Goal: Information Seeking & Learning: Understand process/instructions

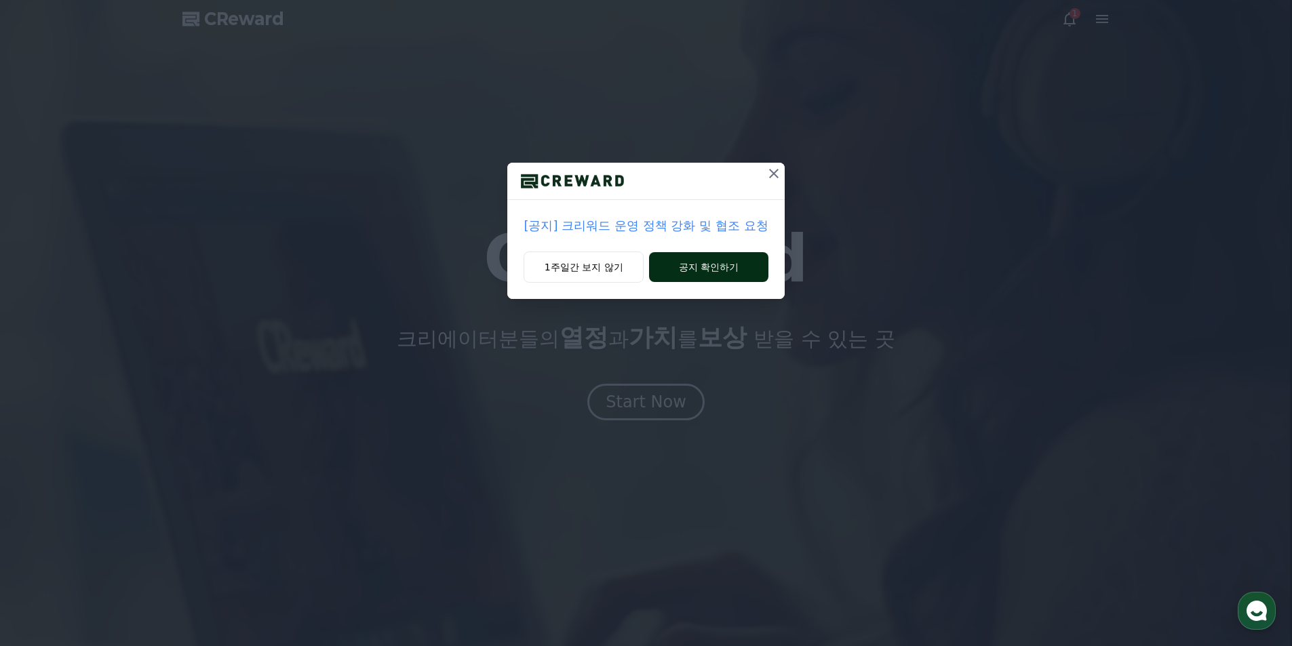
click at [679, 262] on button "공지 확인하기" at bounding box center [708, 267] width 119 height 30
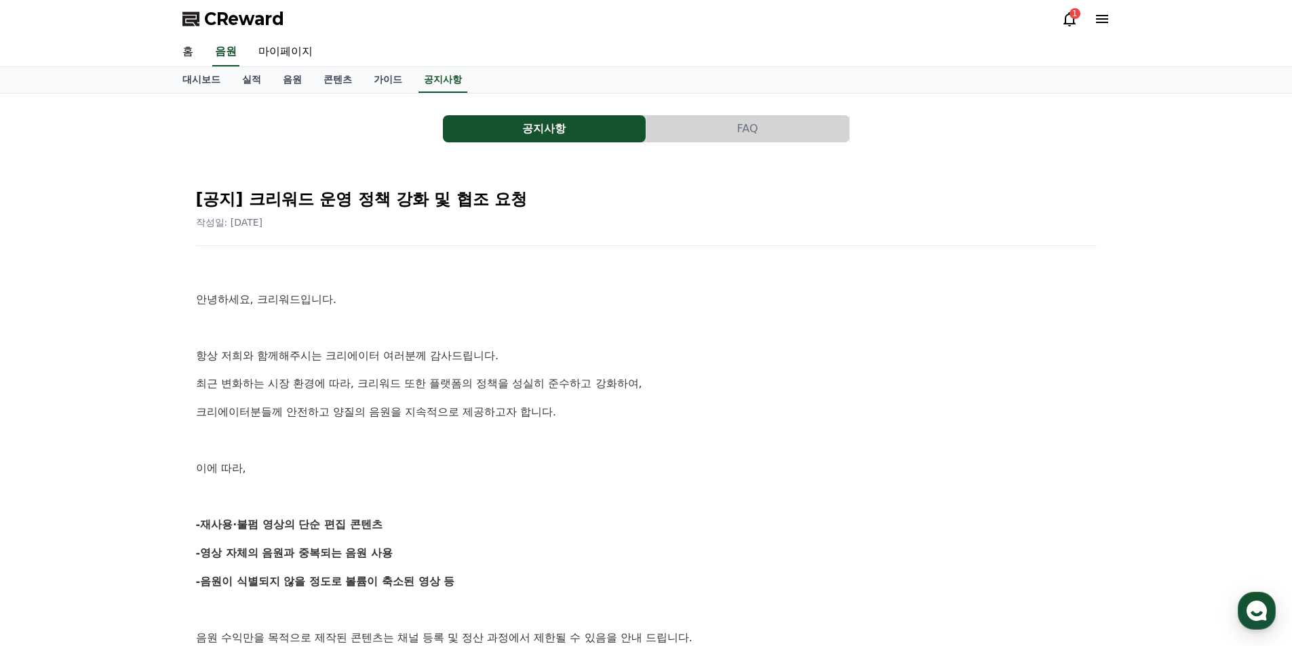
click at [1066, 19] on icon at bounding box center [1069, 19] width 16 height 16
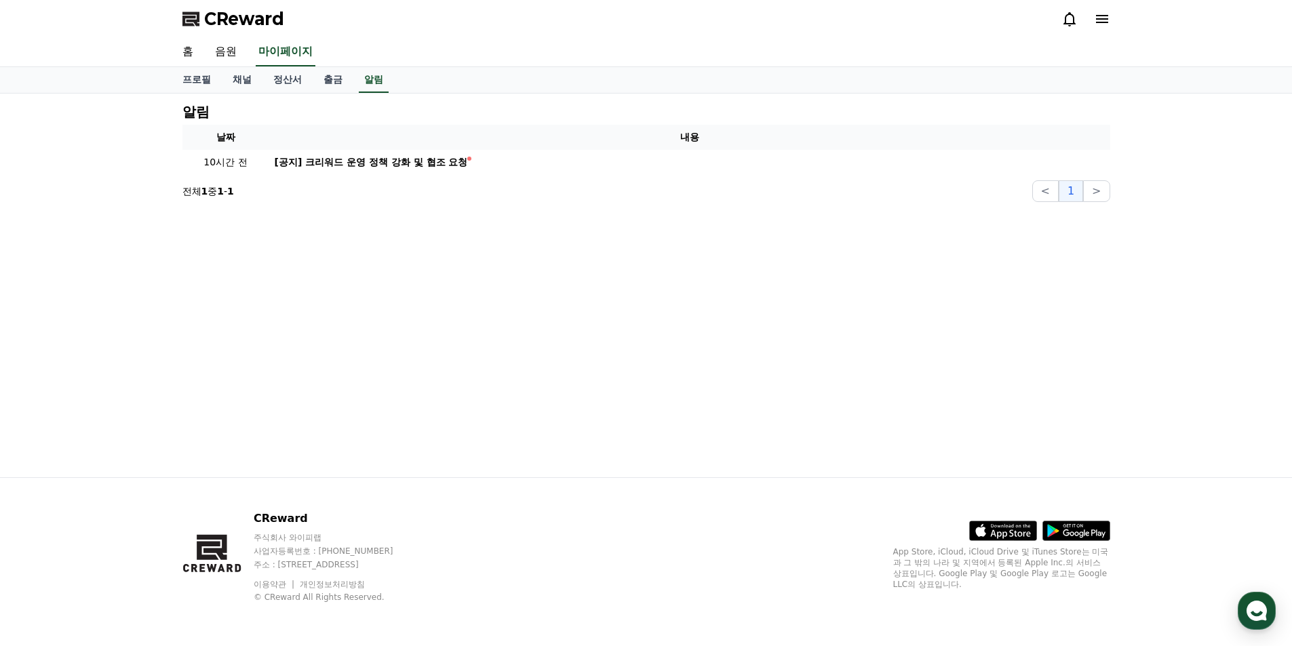
click at [1087, 22] on div at bounding box center [1085, 19] width 49 height 16
click at [1096, 19] on icon at bounding box center [1102, 19] width 16 height 16
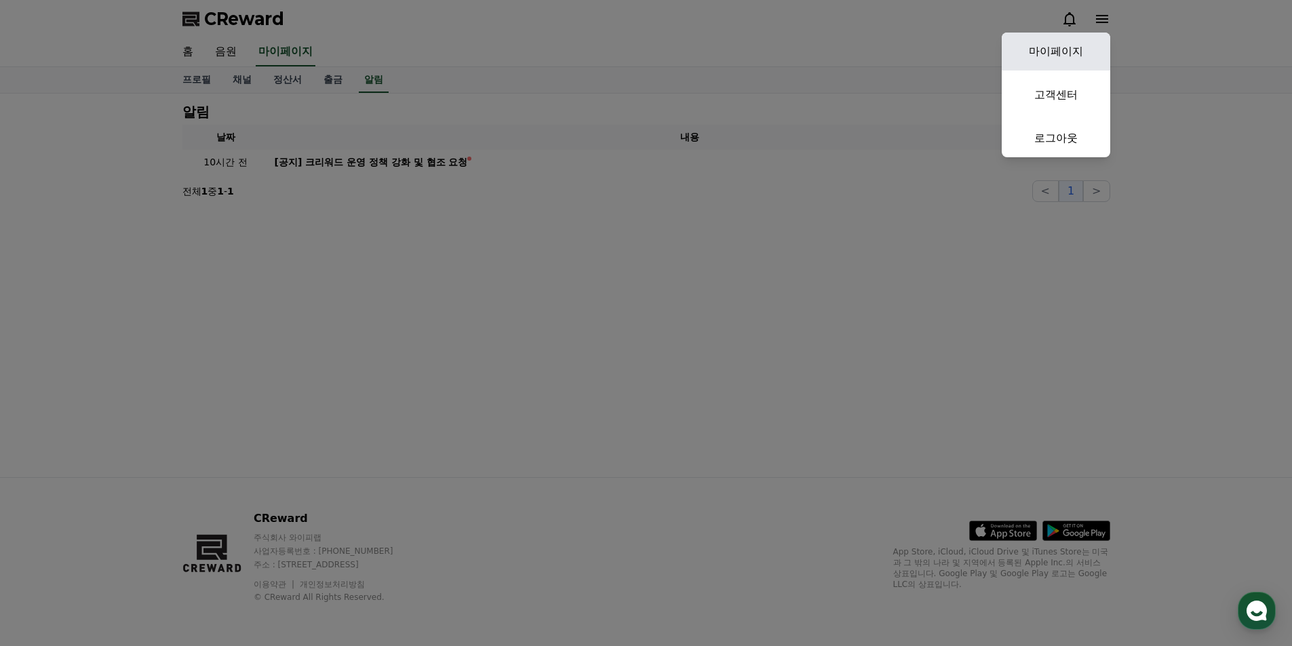
click at [1069, 42] on link "마이페이지" at bounding box center [1055, 52] width 108 height 38
select select "**********"
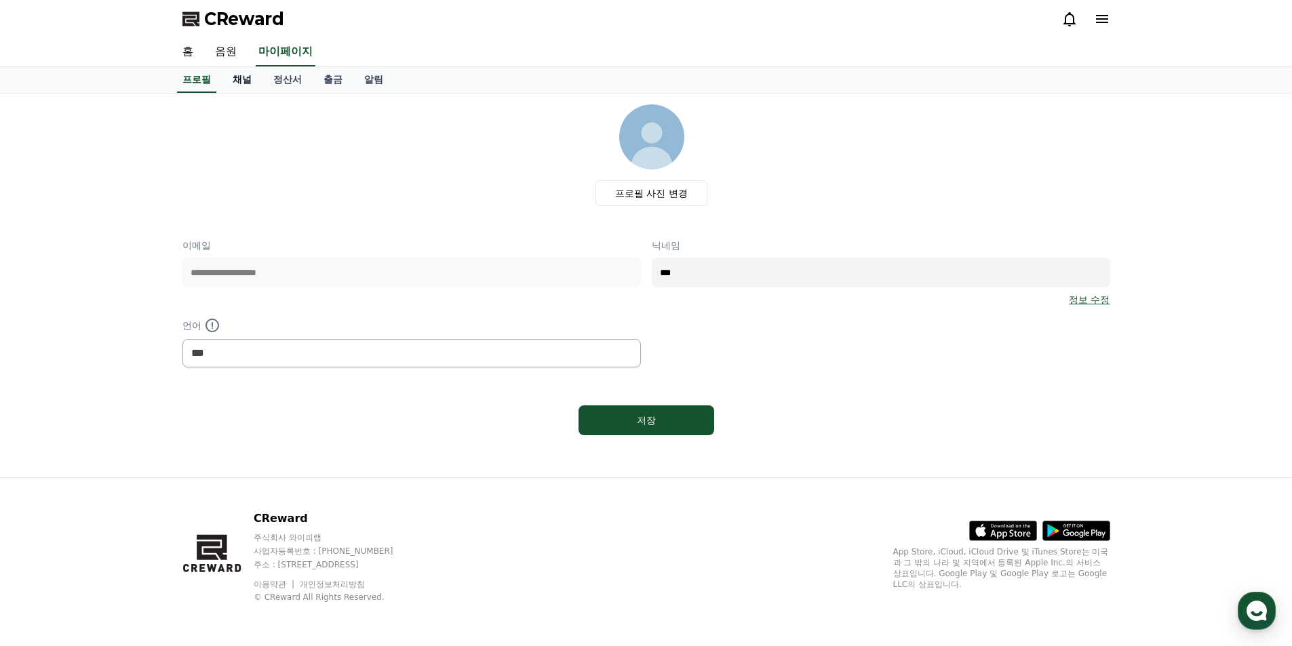
click at [253, 79] on link "채널" at bounding box center [242, 80] width 41 height 26
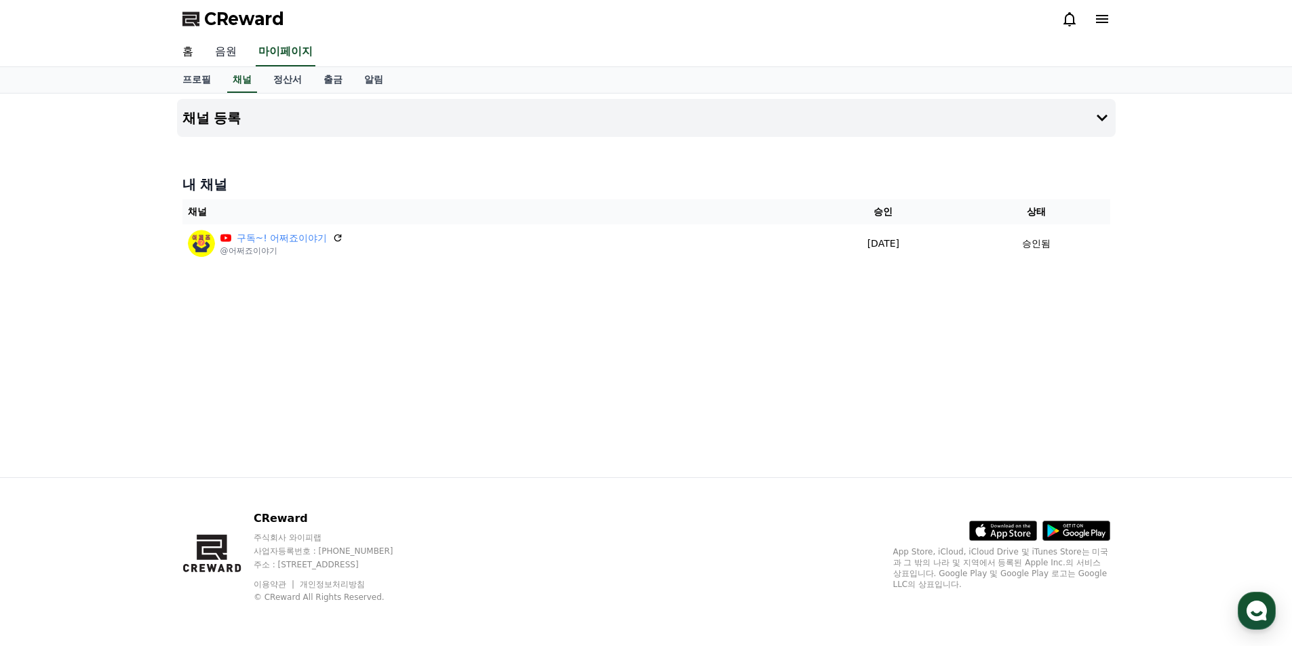
click at [220, 49] on link "음원" at bounding box center [225, 52] width 43 height 28
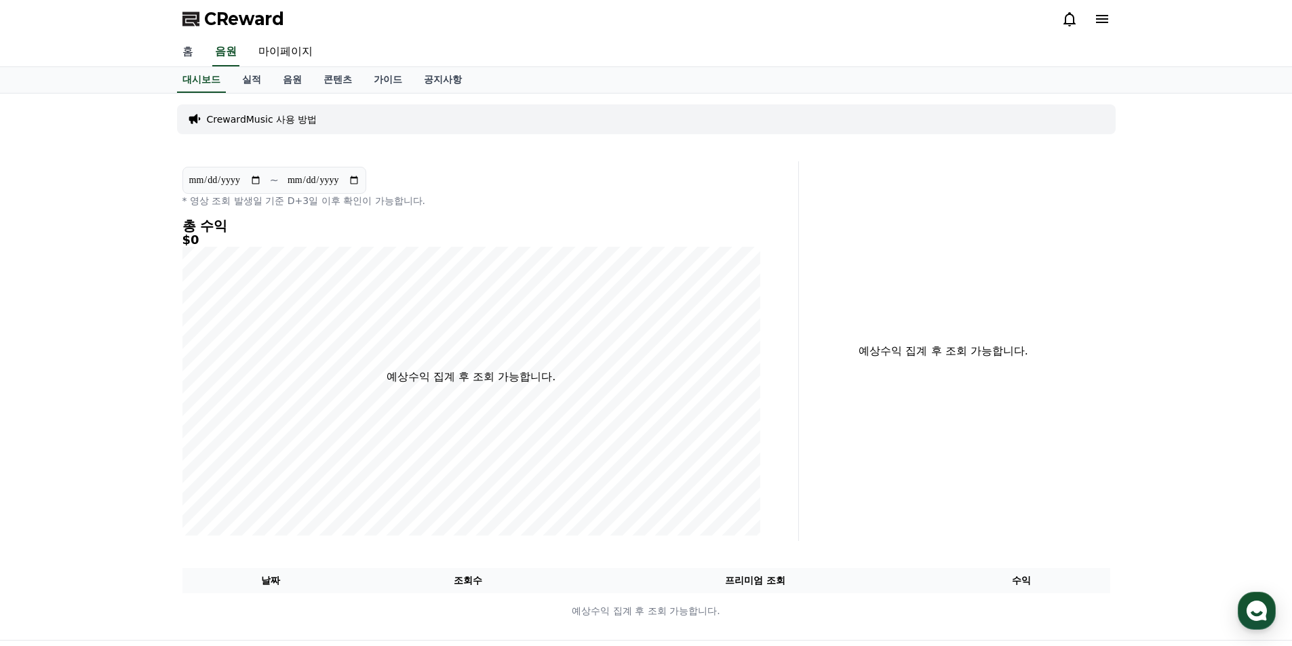
click at [186, 59] on link "홈" at bounding box center [188, 52] width 33 height 28
click at [384, 81] on link "가이드" at bounding box center [388, 80] width 50 height 26
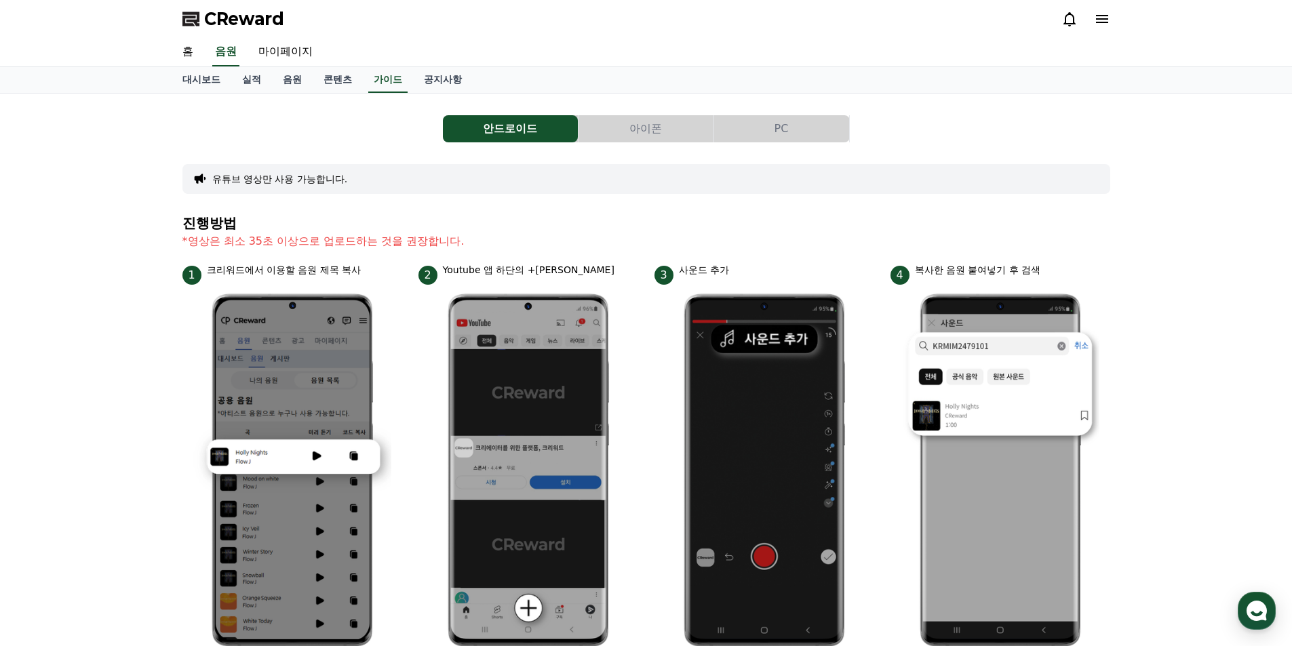
click at [654, 123] on button "아이폰" at bounding box center [645, 128] width 135 height 27
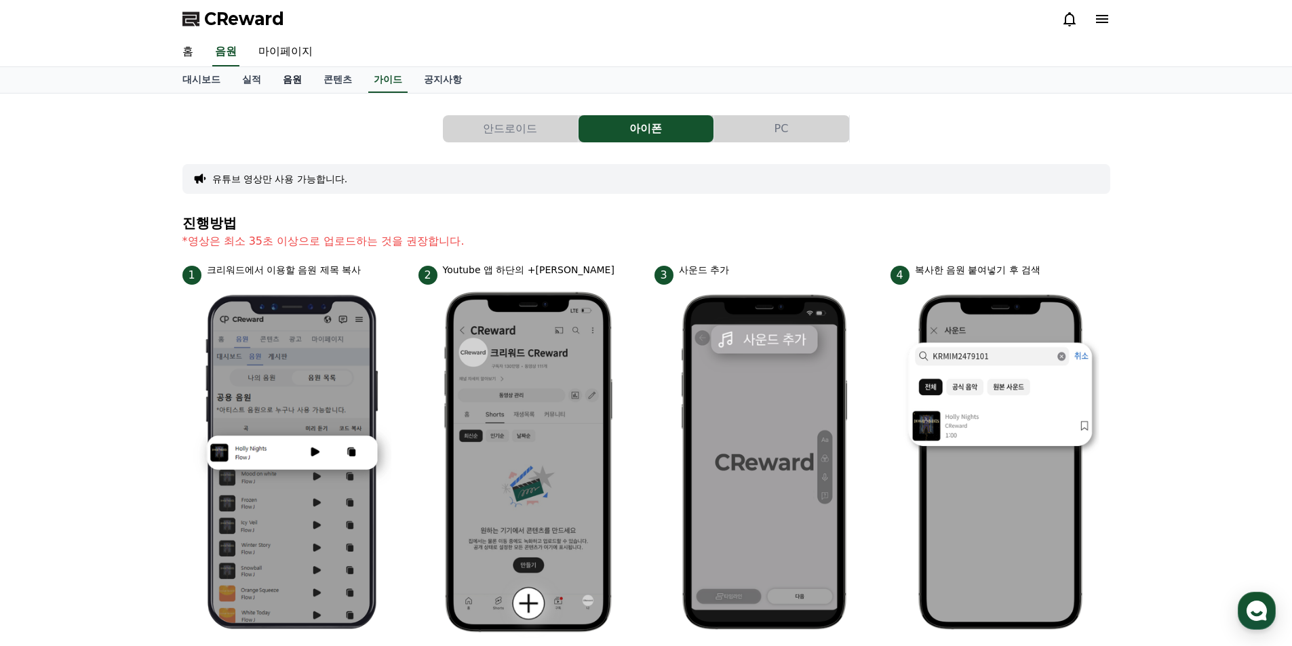
click at [288, 81] on link "음원" at bounding box center [292, 80] width 41 height 26
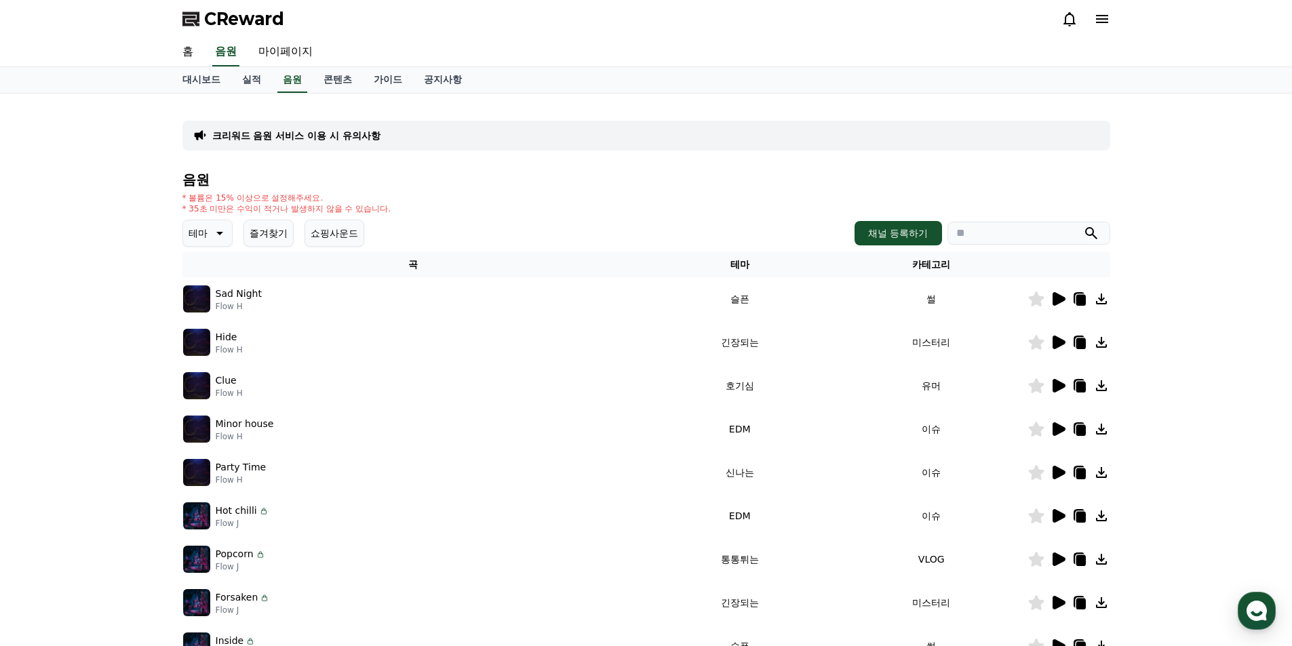
scroll to position [272, 0]
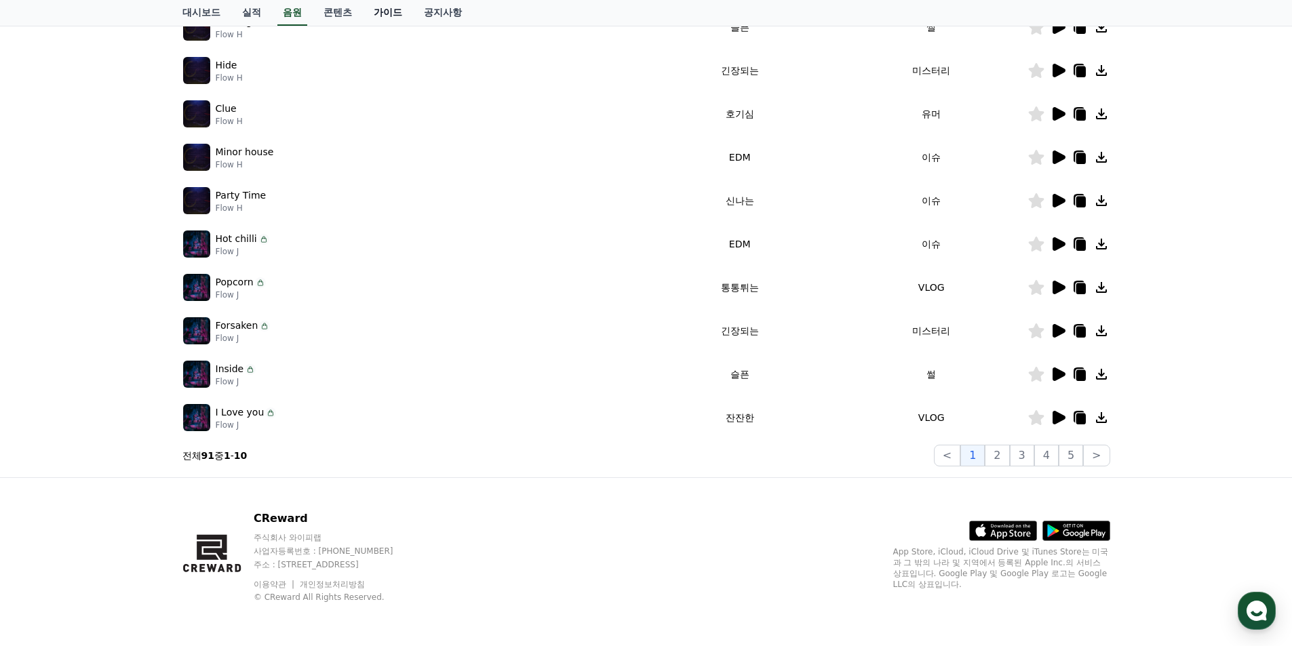
click at [374, 16] on link "가이드" at bounding box center [388, 13] width 50 height 26
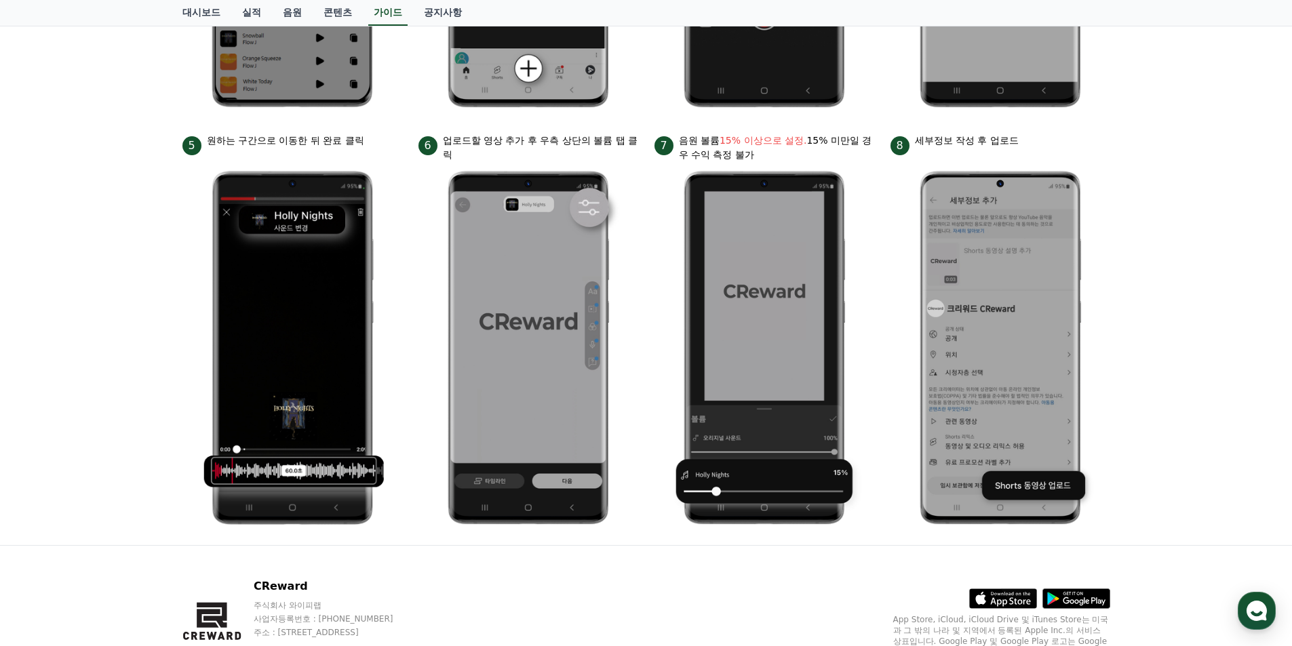
scroll to position [608, 0]
